Goal: Find specific page/section: Find specific page/section

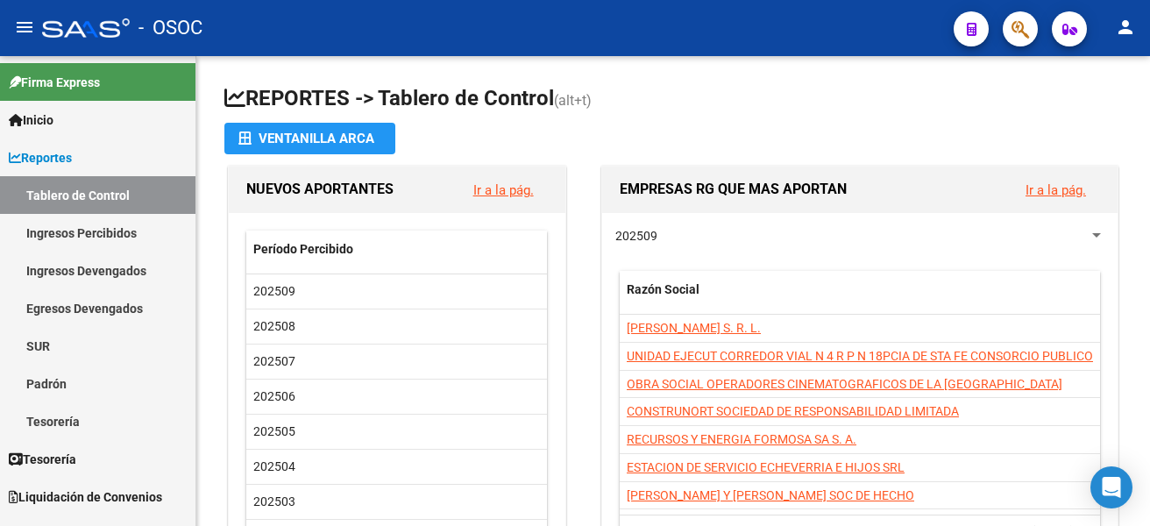
click at [1024, 18] on span "button" at bounding box center [1020, 29] width 18 height 36
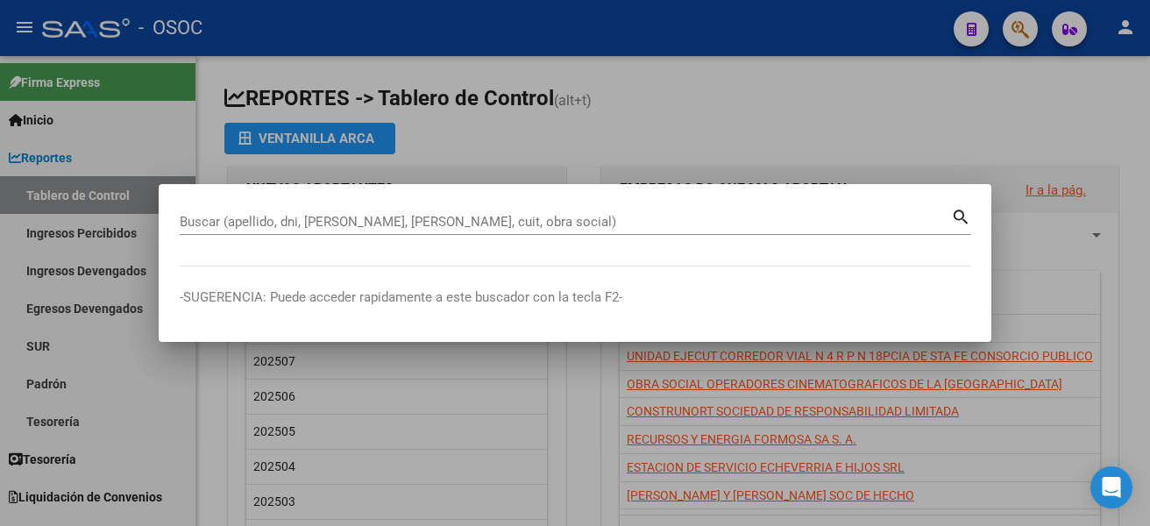
click at [375, 199] on mat-dialog-container "Buscar (apellido, dni, [PERSON_NAME], nro traspaso, cuit, obra social) search -…" at bounding box center [575, 262] width 833 height 157
click at [386, 212] on div "Buscar (apellido, dni, [PERSON_NAME], [PERSON_NAME], cuit, obra social)" at bounding box center [565, 222] width 771 height 26
paste input "41201406"
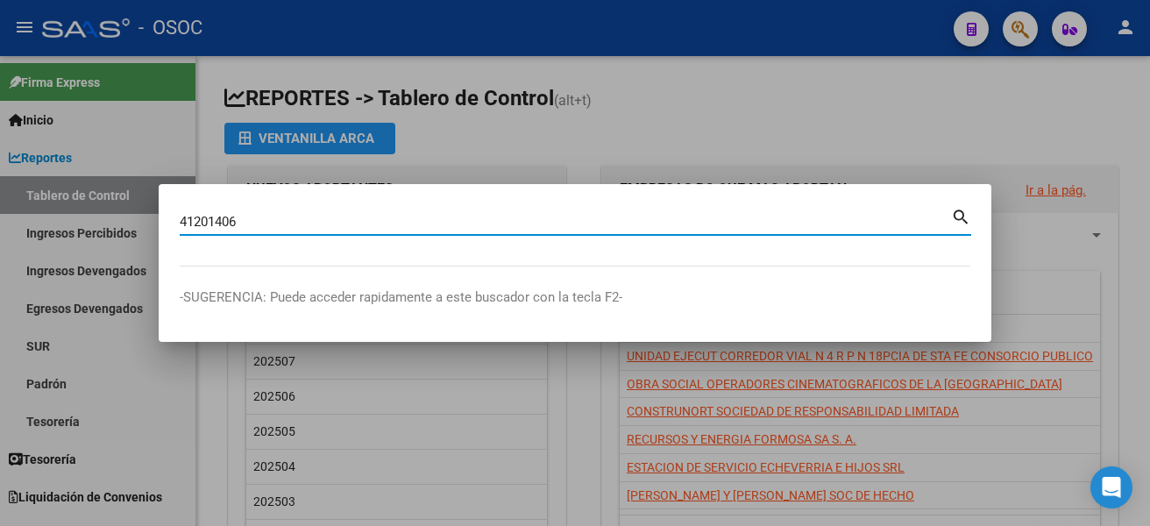
type input "41201406"
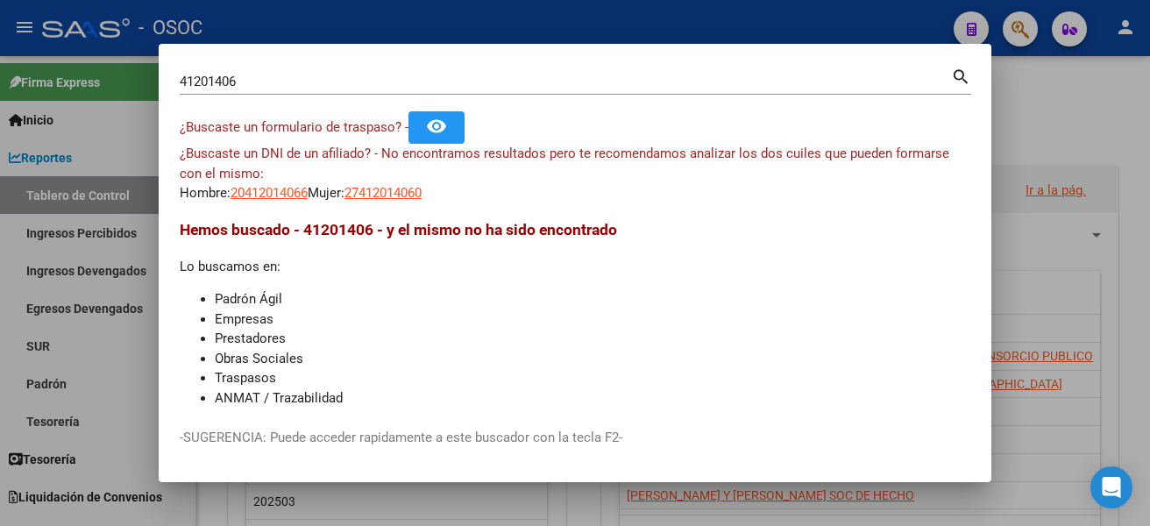
click at [1024, 115] on div at bounding box center [575, 263] width 1150 height 526
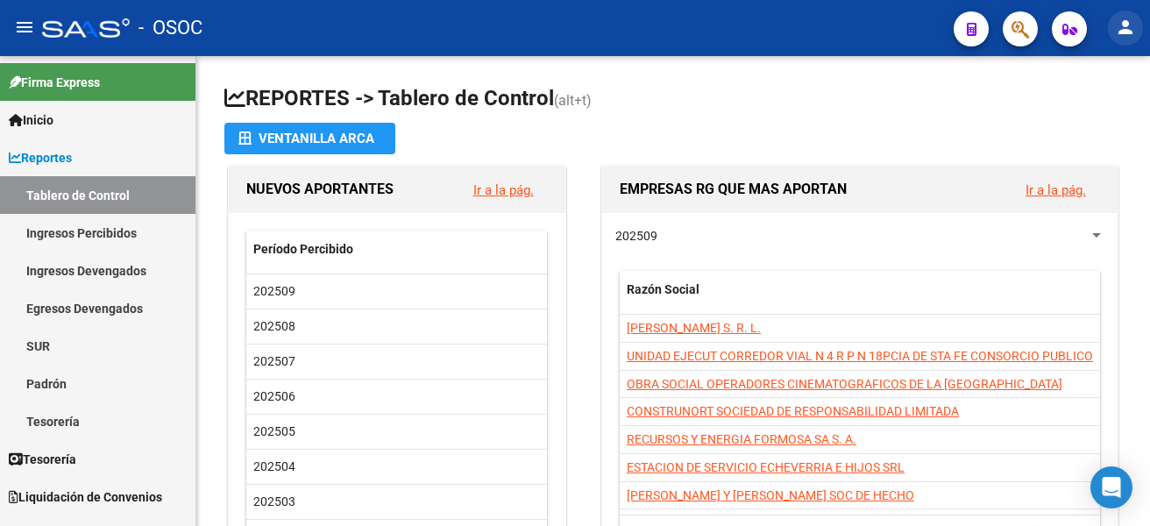
click at [1123, 32] on mat-icon "person" at bounding box center [1125, 27] width 21 height 21
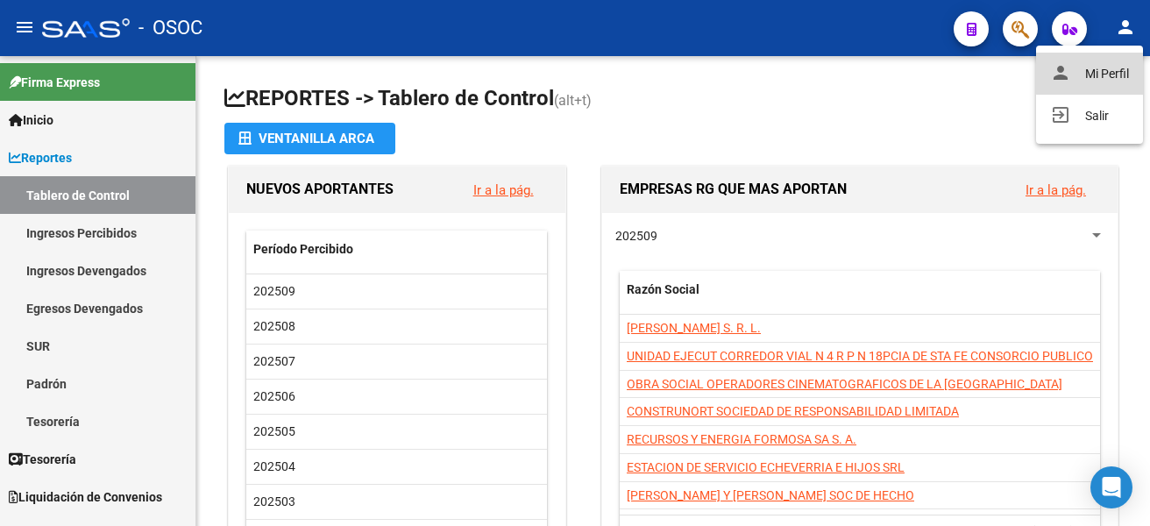
click at [1113, 60] on button "person Mi Perfil" at bounding box center [1089, 74] width 107 height 42
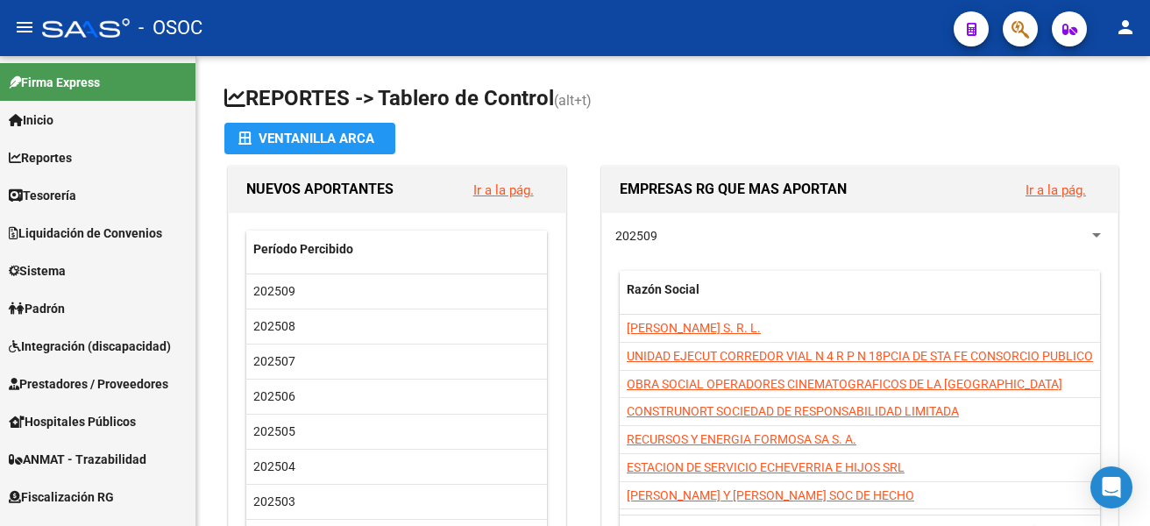
click at [1121, 18] on mat-icon "person" at bounding box center [1125, 27] width 21 height 21
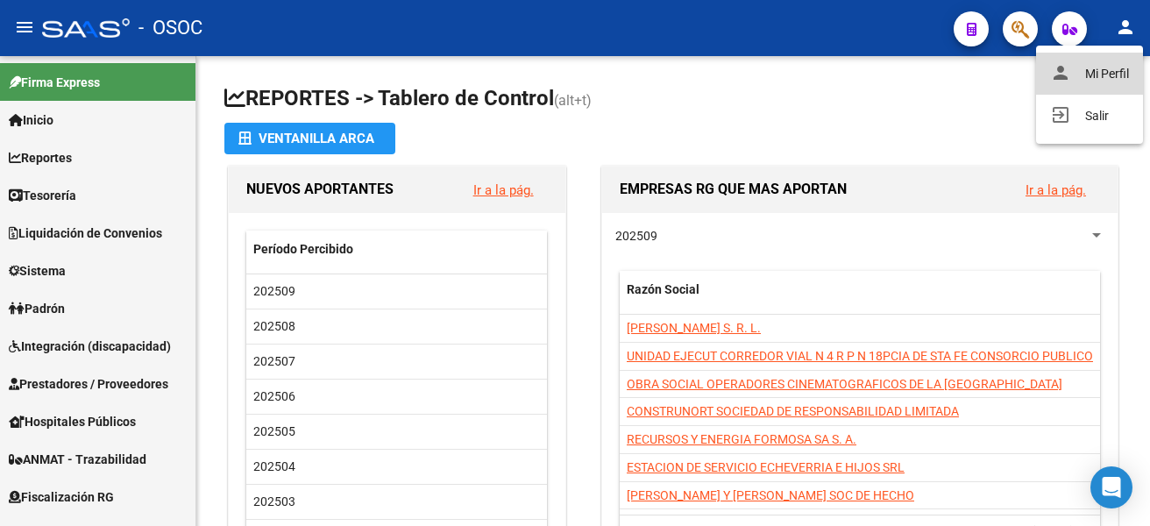
click at [1109, 81] on button "person Mi Perfil" at bounding box center [1089, 74] width 107 height 42
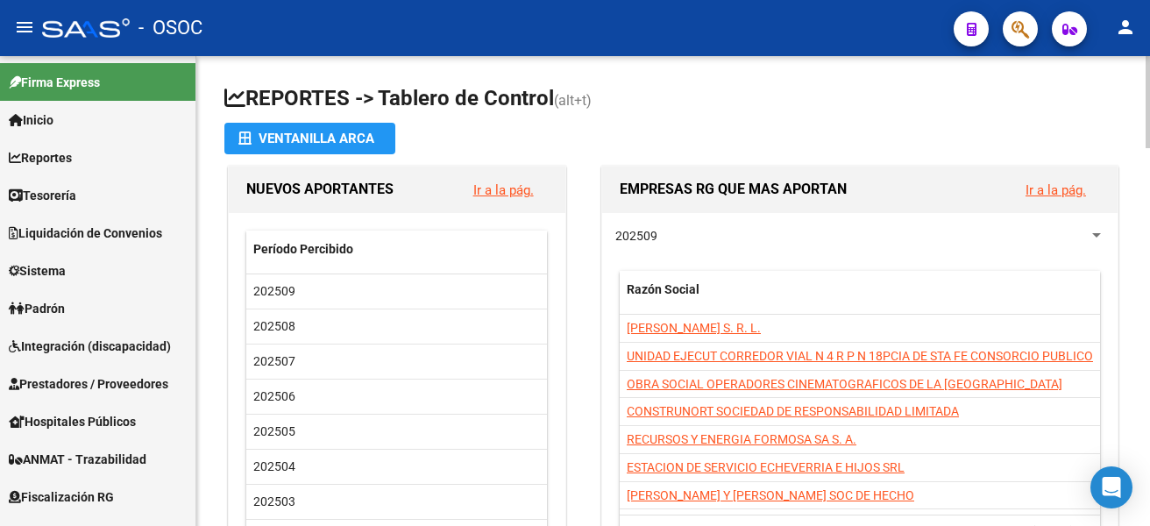
click at [1023, 103] on h1 "REPORTES -> Tablero de Control (alt+t)" at bounding box center [672, 99] width 897 height 31
drag, startPoint x: 621, startPoint y: 104, endPoint x: 231, endPoint y: 103, distance: 390.0
click at [231, 103] on h1 "REPORTES -> Tablero de Control (alt+t)" at bounding box center [672, 99] width 897 height 31
